Goal: Information Seeking & Learning: Check status

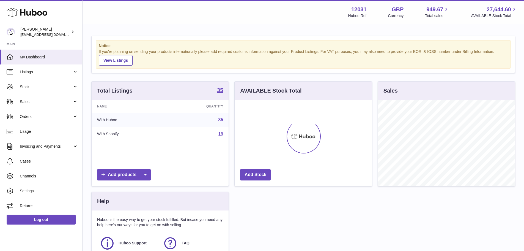
scroll to position [86, 137]
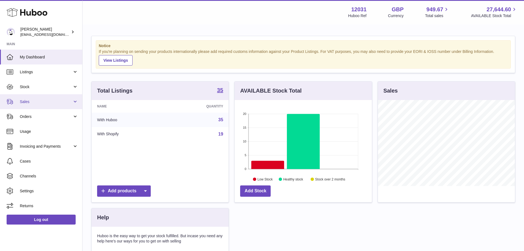
click at [42, 107] on link "Sales" at bounding box center [41, 101] width 82 height 15
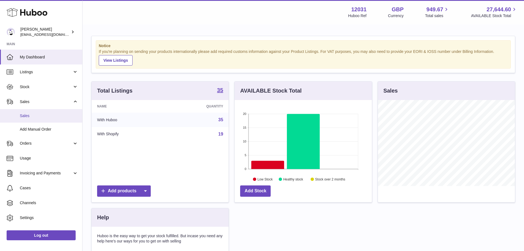
click at [43, 113] on span "Sales" at bounding box center [49, 115] width 58 height 5
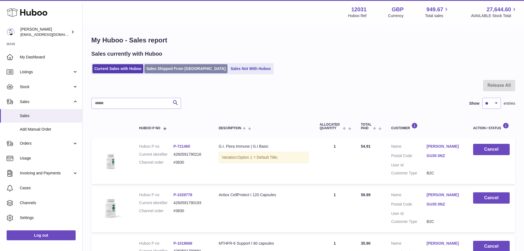
click at [186, 66] on link "Sales Shipped From Huboo" at bounding box center [185, 68] width 83 height 9
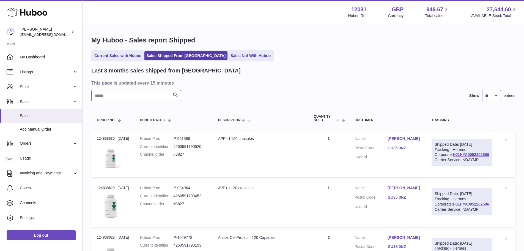
paste input "*****"
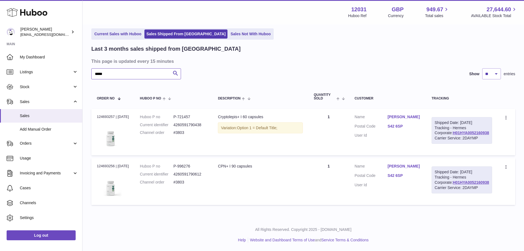
scroll to position [46, 0]
click at [196, 163] on dd "P-996276" at bounding box center [190, 165] width 34 height 5
click at [191, 163] on dd "P-996276" at bounding box center [190, 165] width 34 height 5
copy dd "996276"
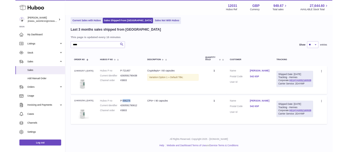
scroll to position [46, 0]
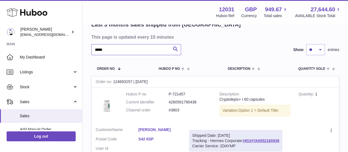
click at [135, 51] on input "*****" at bounding box center [136, 49] width 90 height 11
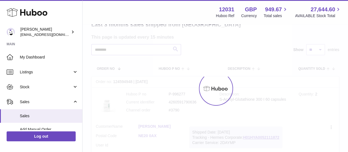
scroll to position [13, 0]
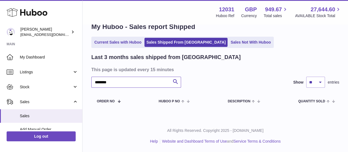
click at [99, 82] on input "********" at bounding box center [136, 81] width 90 height 11
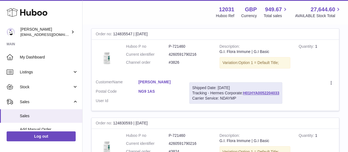
scroll to position [91, 0]
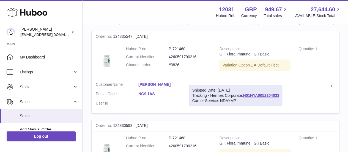
click at [180, 48] on dd "P-721460" at bounding box center [190, 48] width 43 height 5
copy dd "721460"
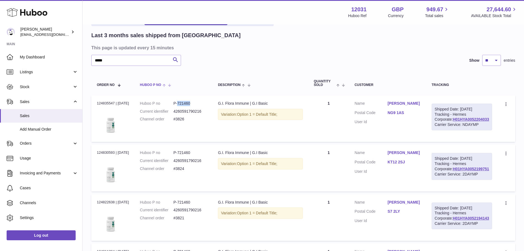
scroll to position [0, 0]
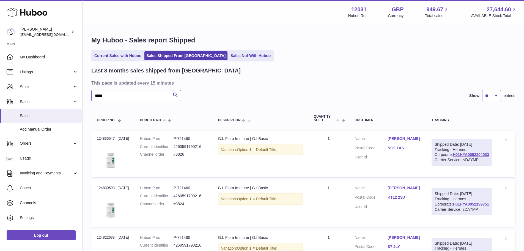
click at [156, 97] on input "*****" at bounding box center [136, 95] width 90 height 11
paste input "text"
type input "*****"
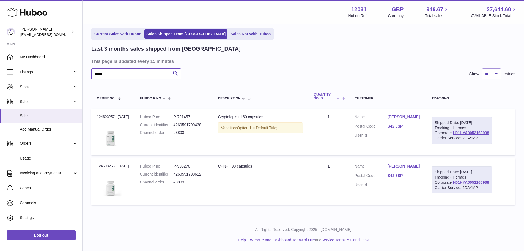
scroll to position [46, 0]
click at [326, 109] on td "Quantity 1" at bounding box center [328, 132] width 41 height 46
click at [225, 163] on div "CPN+ I 90 capsules" at bounding box center [260, 165] width 85 height 5
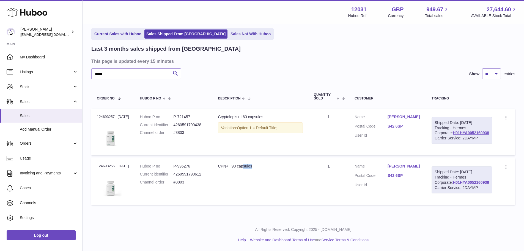
click at [225, 163] on div "CPN+ I 90 capsules" at bounding box center [260, 165] width 85 height 5
drag, startPoint x: 233, startPoint y: 155, endPoint x: 225, endPoint y: 155, distance: 8.8
click at [225, 163] on div "CPN+ I 90 capsules" at bounding box center [260, 165] width 85 height 5
copy div "CPN+"
click at [102, 114] on div "Order no 124693257 | 14th Sep" at bounding box center [113, 116] width 32 height 5
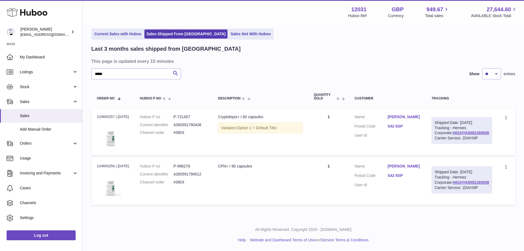
click at [102, 114] on div "Order no 124693257 | 14th Sep" at bounding box center [113, 116] width 32 height 5
click at [104, 163] on div "Order no 124693256 | 14th Sep" at bounding box center [113, 165] width 32 height 5
copy div "124693256"
click at [188, 163] on dd "P-996276" at bounding box center [190, 165] width 34 height 5
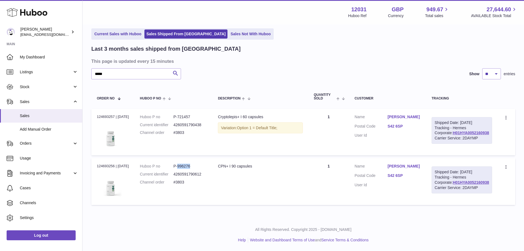
click at [188, 163] on dd "P-996276" at bounding box center [190, 165] width 34 height 5
copy dd "996276"
click at [112, 163] on div "Order no 124693256 | 14th Sep" at bounding box center [113, 165] width 32 height 5
copy div "124693256"
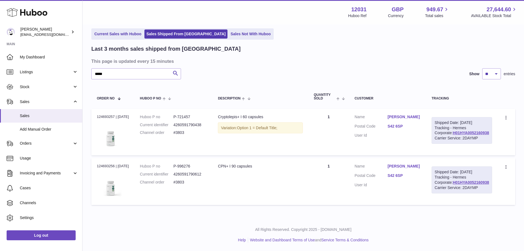
click at [183, 163] on dd "P-996276" at bounding box center [190, 165] width 34 height 5
copy dd "996276"
